Goal: Task Accomplishment & Management: Complete application form

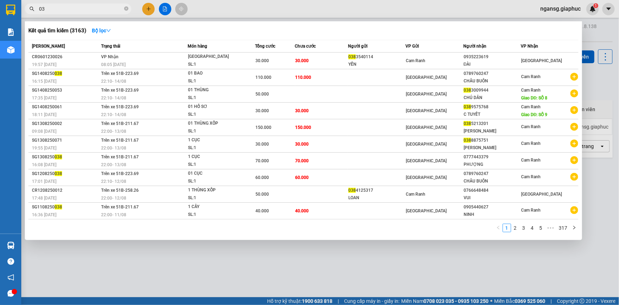
type input "0"
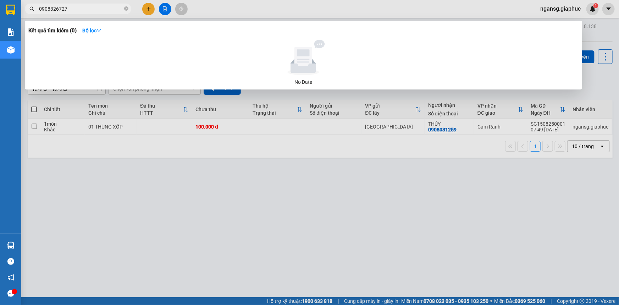
type input "0908326727"
click at [499, 224] on div at bounding box center [309, 152] width 619 height 305
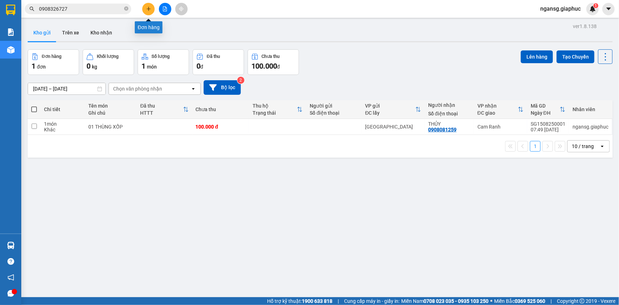
click at [149, 9] on icon "plus" at bounding box center [148, 8] width 5 height 5
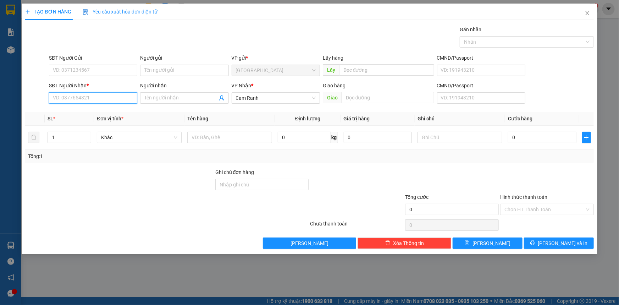
click at [99, 97] on input "SĐT Người Nhận *" at bounding box center [93, 97] width 88 height 11
type input "0788681118"
click at [112, 114] on div "0788681118 - THIỆN" at bounding box center [93, 112] width 80 height 8
type input "THIỆN"
type input "0788681118"
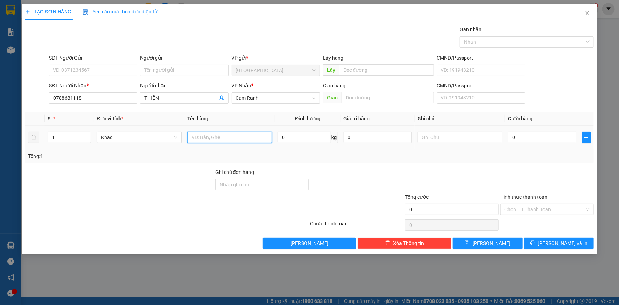
click at [194, 133] on input "text" at bounding box center [229, 137] width 85 height 11
type input "01 TÚI TRẮNG"
click at [497, 180] on div at bounding box center [452, 180] width 95 height 25
click at [516, 159] on div "Tổng: 1" at bounding box center [309, 156] width 563 height 8
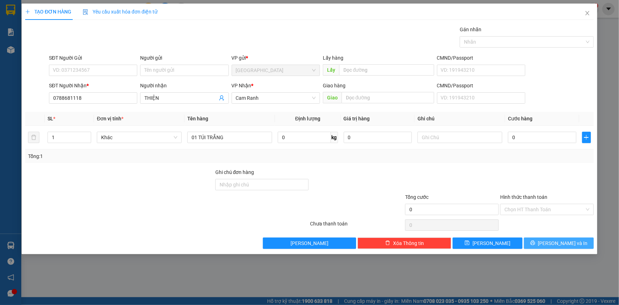
click at [551, 237] on button "[PERSON_NAME] và In" at bounding box center [559, 242] width 70 height 11
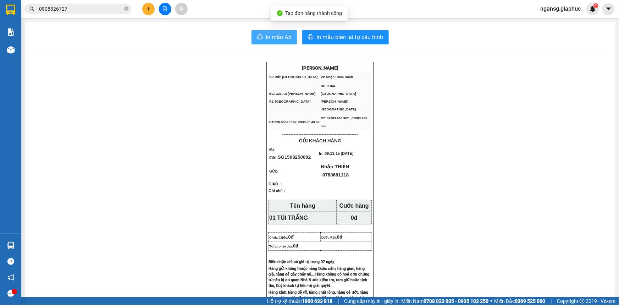
click at [262, 35] on button "In mẫu A5" at bounding box center [274, 37] width 45 height 14
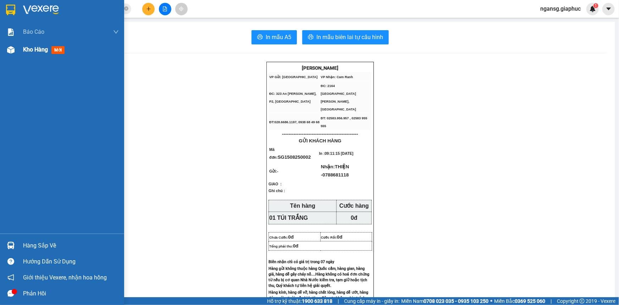
click at [27, 49] on span "Kho hàng" at bounding box center [35, 49] width 25 height 7
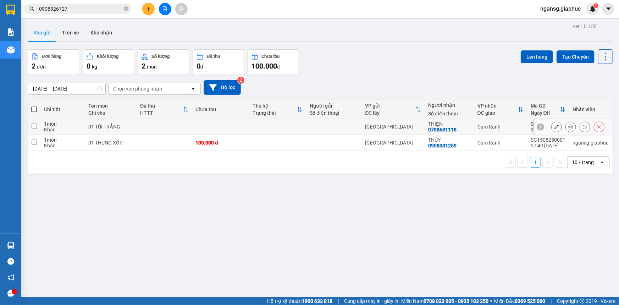
click at [551, 124] on div at bounding box center [556, 126] width 11 height 11
click at [554, 127] on icon at bounding box center [556, 126] width 5 height 5
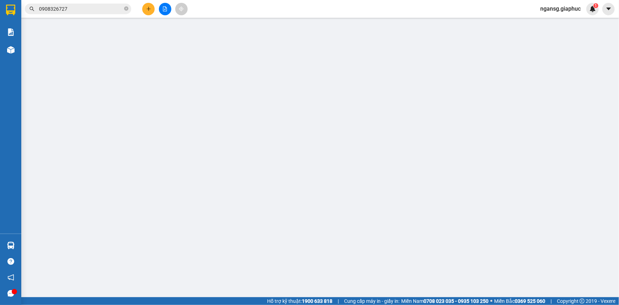
type input "0788681118"
type input "THIỆN"
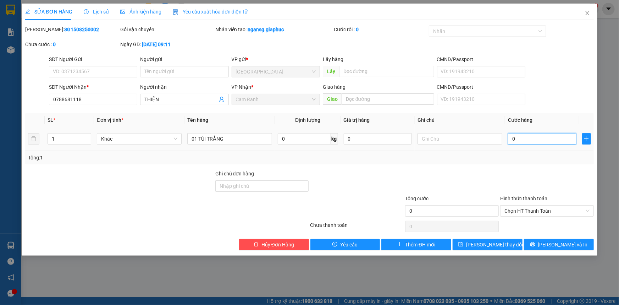
click at [551, 141] on input "0" at bounding box center [542, 138] width 68 height 11
type input "3"
type input "30"
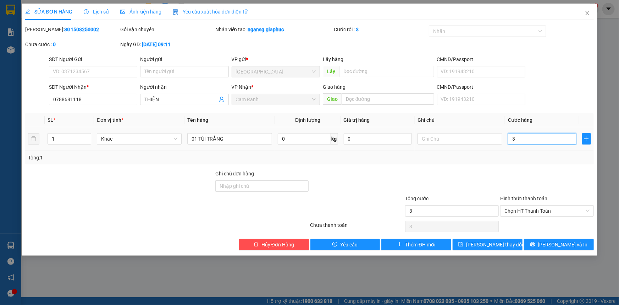
type input "30"
type input "30.000"
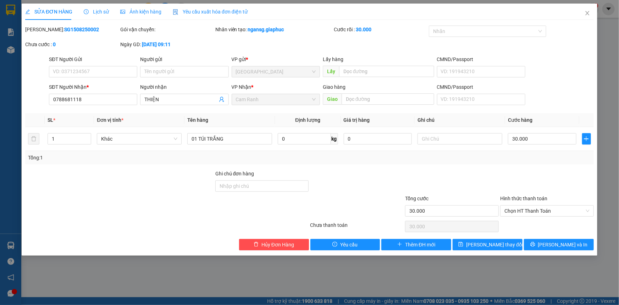
click at [545, 154] on div "Tổng: 1" at bounding box center [309, 158] width 563 height 8
click at [492, 241] on span "[PERSON_NAME] thay đổi" at bounding box center [494, 245] width 57 height 8
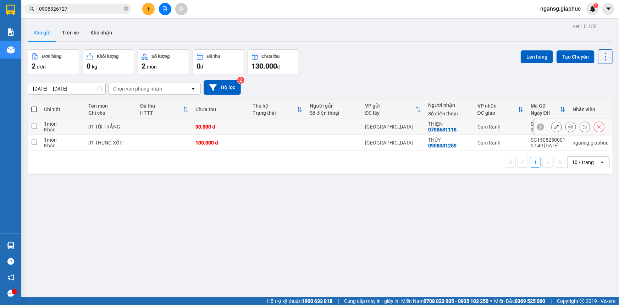
click at [369, 83] on div "[DATE] – [DATE] Press the down arrow key to interact with the calendar and sele…" at bounding box center [320, 87] width 585 height 15
click at [146, 14] on button at bounding box center [148, 9] width 12 height 12
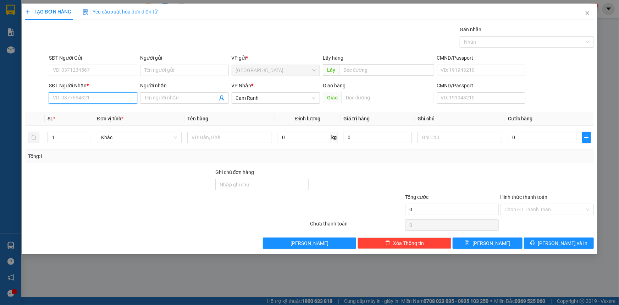
click at [96, 100] on input "SĐT Người Nhận *" at bounding box center [93, 97] width 88 height 11
type input "0376577826"
click at [191, 94] on input "Người nhận" at bounding box center [180, 98] width 73 height 8
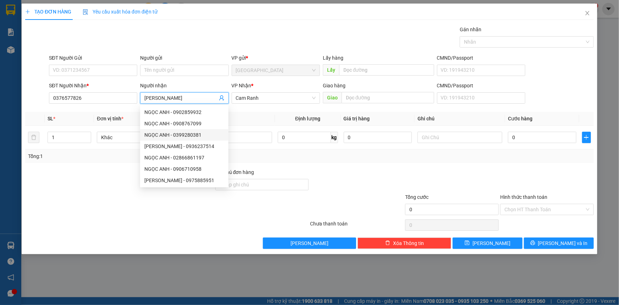
type input "[PERSON_NAME]"
click at [72, 208] on div at bounding box center [119, 205] width 190 height 25
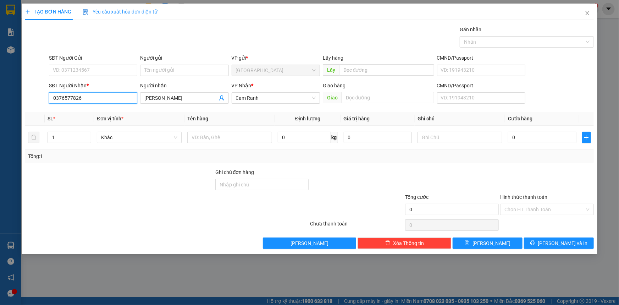
click at [59, 99] on input "0376577826" at bounding box center [93, 97] width 88 height 11
click at [64, 99] on input "0376577826" at bounding box center [93, 97] width 88 height 11
click at [71, 100] on input "0376577826" at bounding box center [93, 97] width 88 height 11
click at [63, 97] on input "0376577826" at bounding box center [93, 97] width 88 height 11
click at [185, 183] on div at bounding box center [119, 180] width 190 height 25
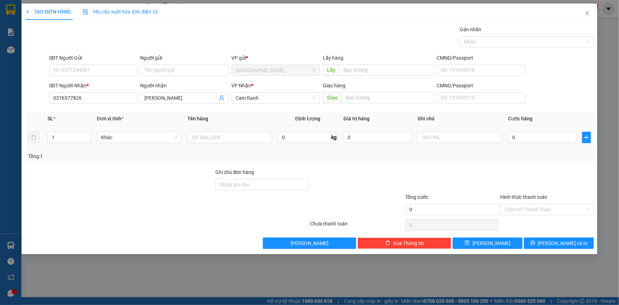
click at [212, 131] on div at bounding box center [229, 137] width 85 height 14
click at [213, 139] on input "text" at bounding box center [229, 137] width 85 height 11
type input "01 THÙNG XỐP"
click at [151, 199] on div at bounding box center [119, 205] width 190 height 25
click at [438, 168] on div at bounding box center [452, 180] width 95 height 25
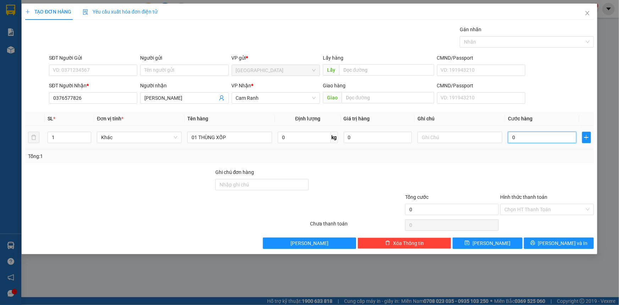
click at [549, 142] on input "0" at bounding box center [542, 137] width 68 height 11
type input "6"
type input "60"
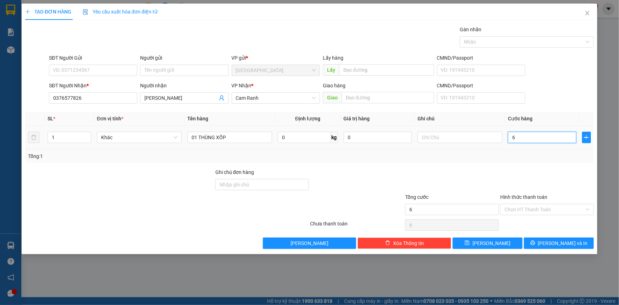
type input "60"
type input "60.000"
click at [538, 180] on div at bounding box center [547, 180] width 95 height 25
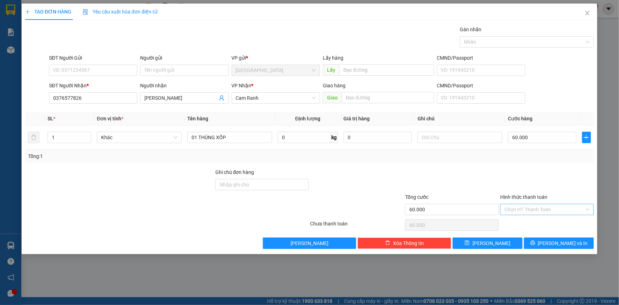
click at [546, 205] on input "Hình thức thanh toán" at bounding box center [545, 209] width 80 height 11
click at [535, 222] on div "Tại văn phòng" at bounding box center [547, 223] width 85 height 8
type input "0"
click at [479, 181] on div at bounding box center [452, 180] width 95 height 25
click at [465, 178] on div at bounding box center [452, 180] width 95 height 25
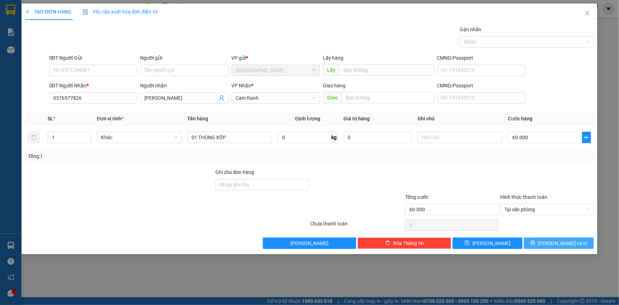
click at [548, 238] on button "[PERSON_NAME] và In" at bounding box center [559, 242] width 70 height 11
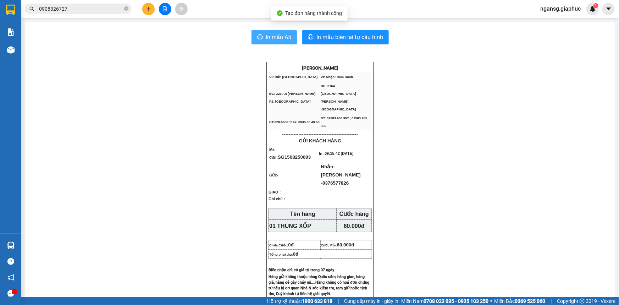
click at [271, 38] on span "In mẫu A5" at bounding box center [279, 37] width 26 height 9
drag, startPoint x: 488, startPoint y: 198, endPoint x: 478, endPoint y: 242, distance: 45.0
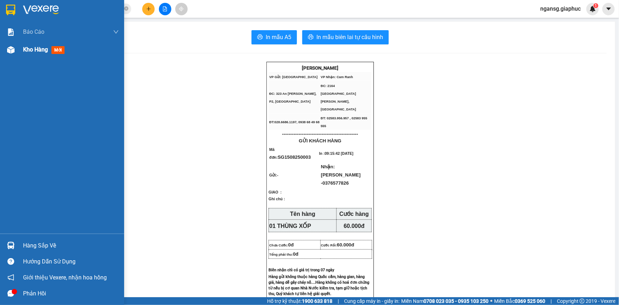
click at [33, 53] on span "Kho hàng" at bounding box center [35, 49] width 25 height 7
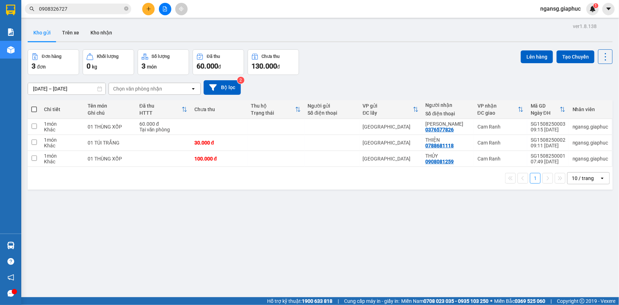
click at [382, 74] on div "Đơn hàng 3 đơn Khối lượng 0 kg Số lượng 3 món Đã thu 60.000 đ Chưa thu 130.000 …" at bounding box center [320, 62] width 585 height 26
click at [579, 180] on div "10 / trang" at bounding box center [583, 178] width 22 height 7
click at [576, 257] on span "100 / trang" at bounding box center [581, 256] width 26 height 7
click at [408, 240] on div "ver 1.8.138 Kho gửi Trên xe Kho nhận Đơn hàng 3 đơn Khối lượng 0 kg Số lượng 3 …" at bounding box center [320, 173] width 591 height 305
click at [362, 78] on div "[DATE] – [DATE] Press the down arrow key to interact with the calendar and sele…" at bounding box center [320, 87] width 585 height 25
